Goal: Navigation & Orientation: Find specific page/section

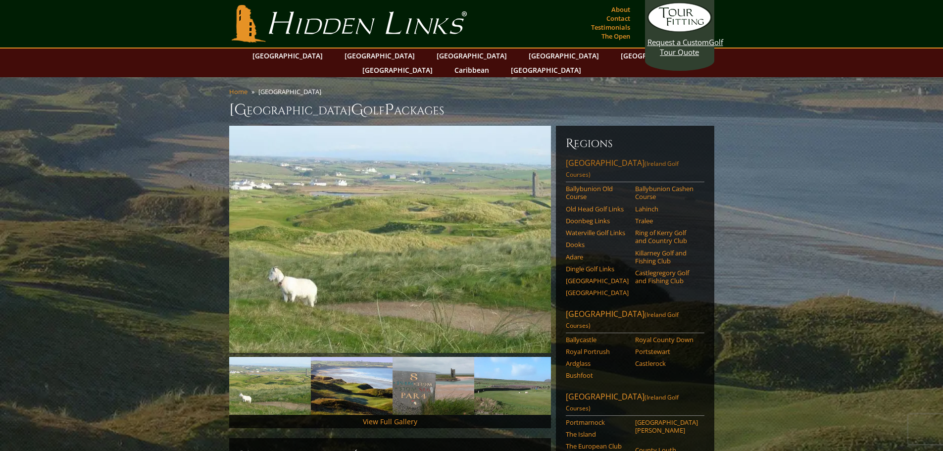
click at [601, 157] on link "Southwest Ireland (Ireland Golf Courses)" at bounding box center [635, 169] width 139 height 25
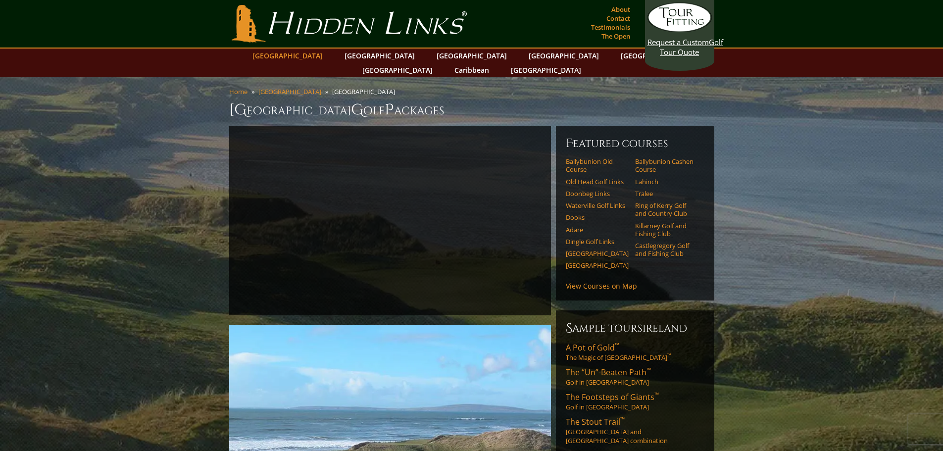
click at [314, 51] on link "[GEOGRAPHIC_DATA]" at bounding box center [288, 56] width 80 height 14
